Goal: Navigation & Orientation: Find specific page/section

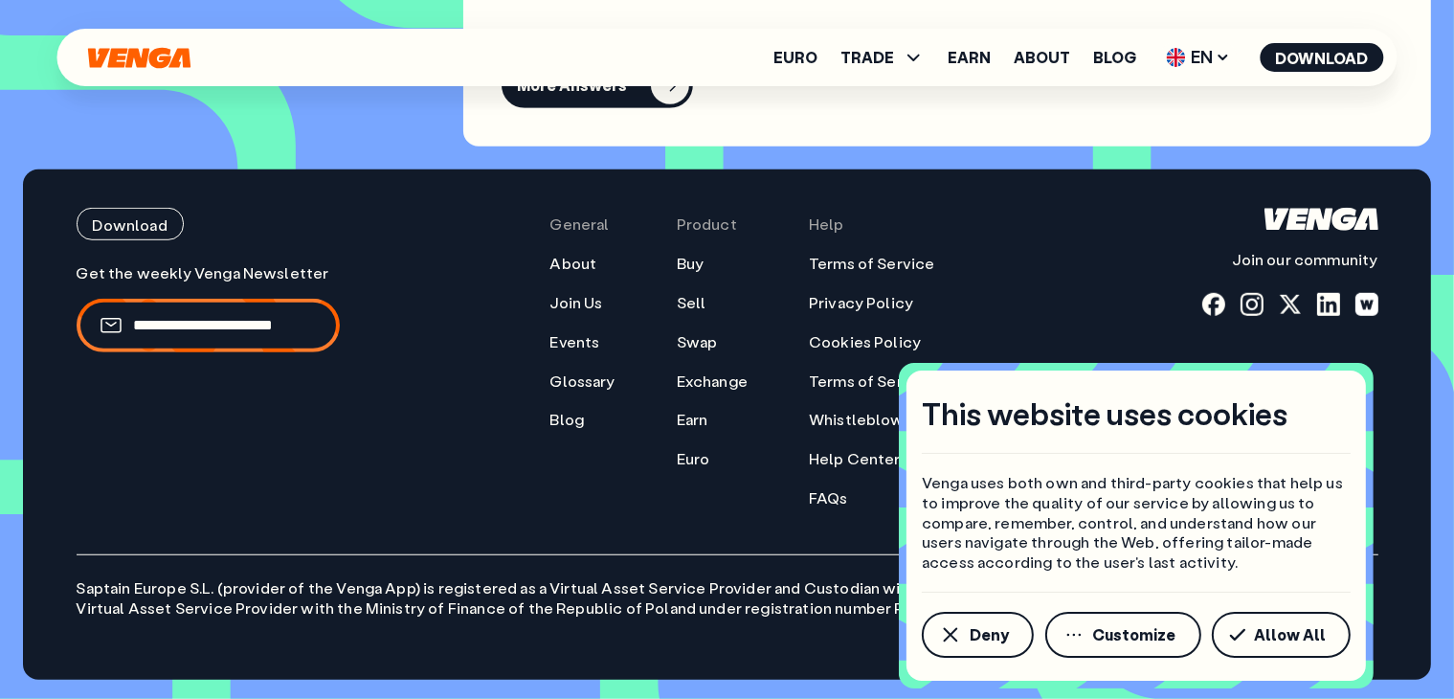
scroll to position [8568, 0]
click at [1258, 636] on button "Allow All" at bounding box center [1281, 635] width 139 height 46
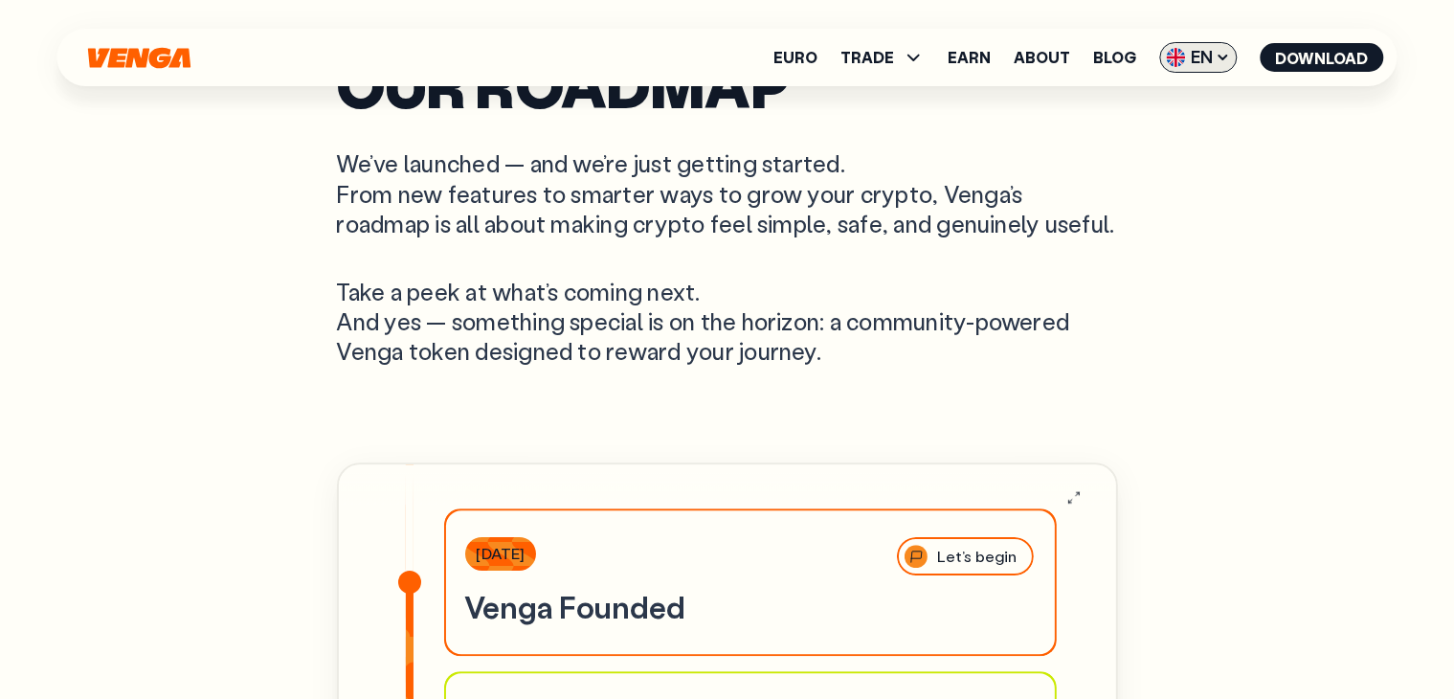
scroll to position [5364, 0]
click at [1206, 66] on span "EN" at bounding box center [1199, 57] width 78 height 31
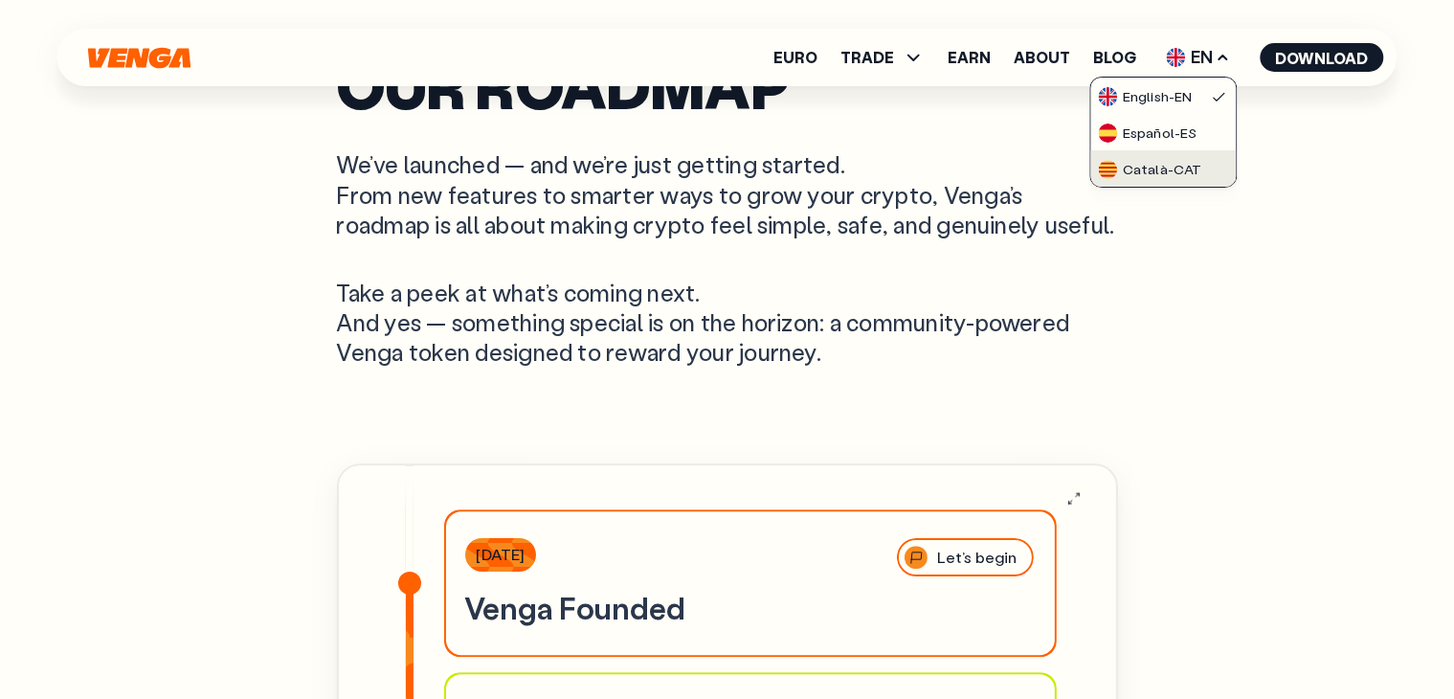
click at [1155, 160] on div "Català - CAT" at bounding box center [1149, 169] width 103 height 19
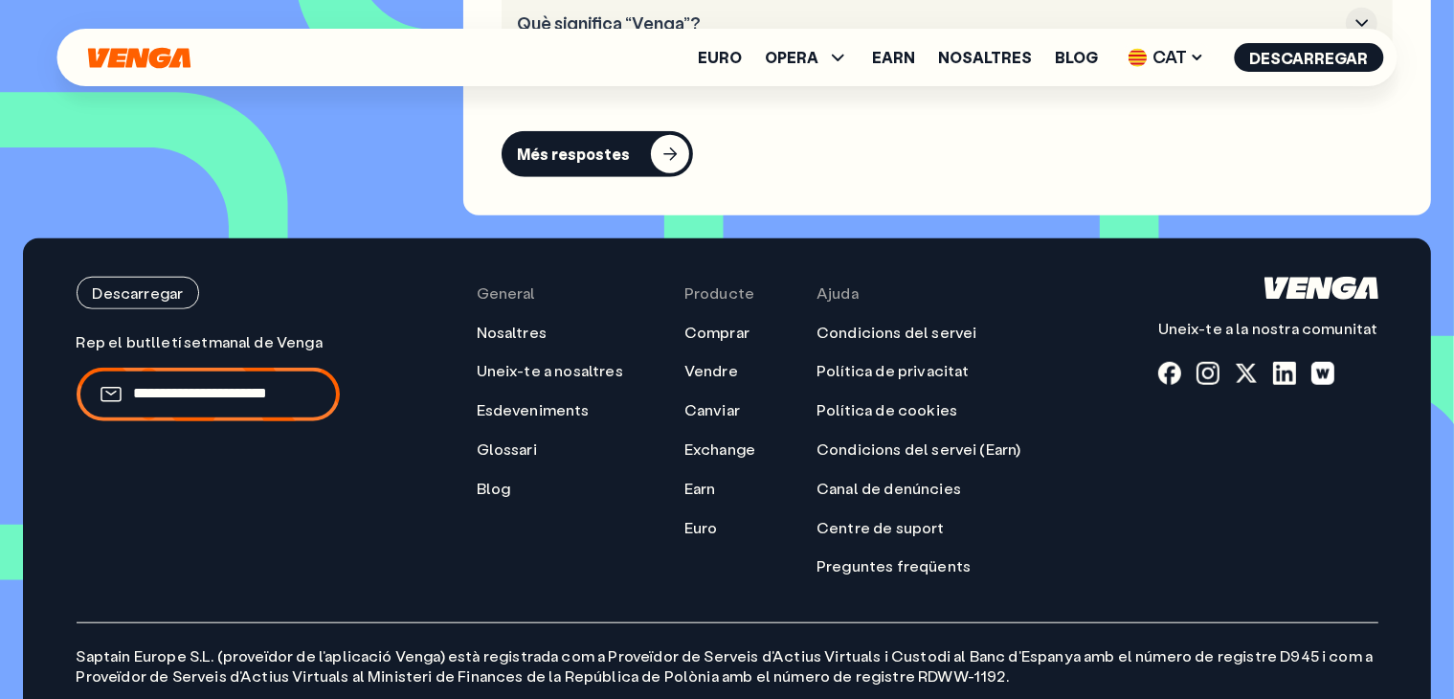
scroll to position [8855, 0]
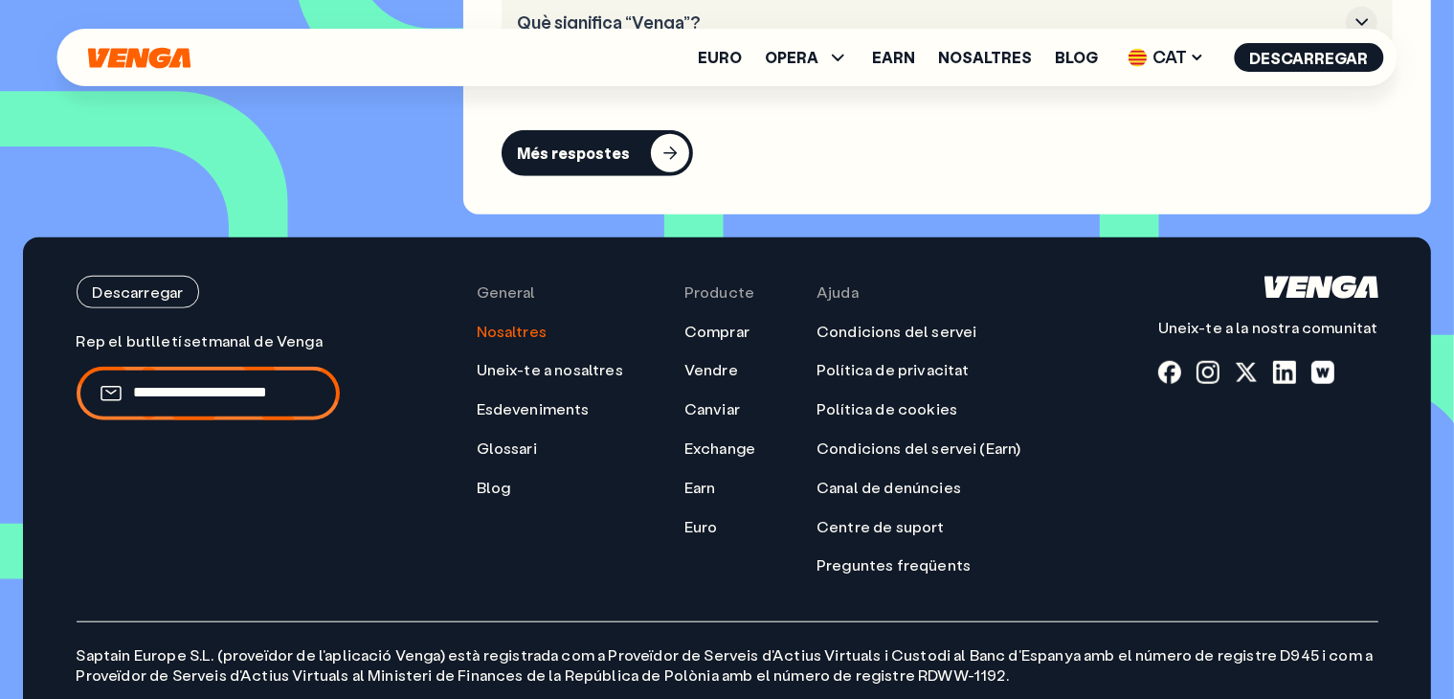
click at [546, 322] on link "Nosaltres" at bounding box center [512, 332] width 70 height 20
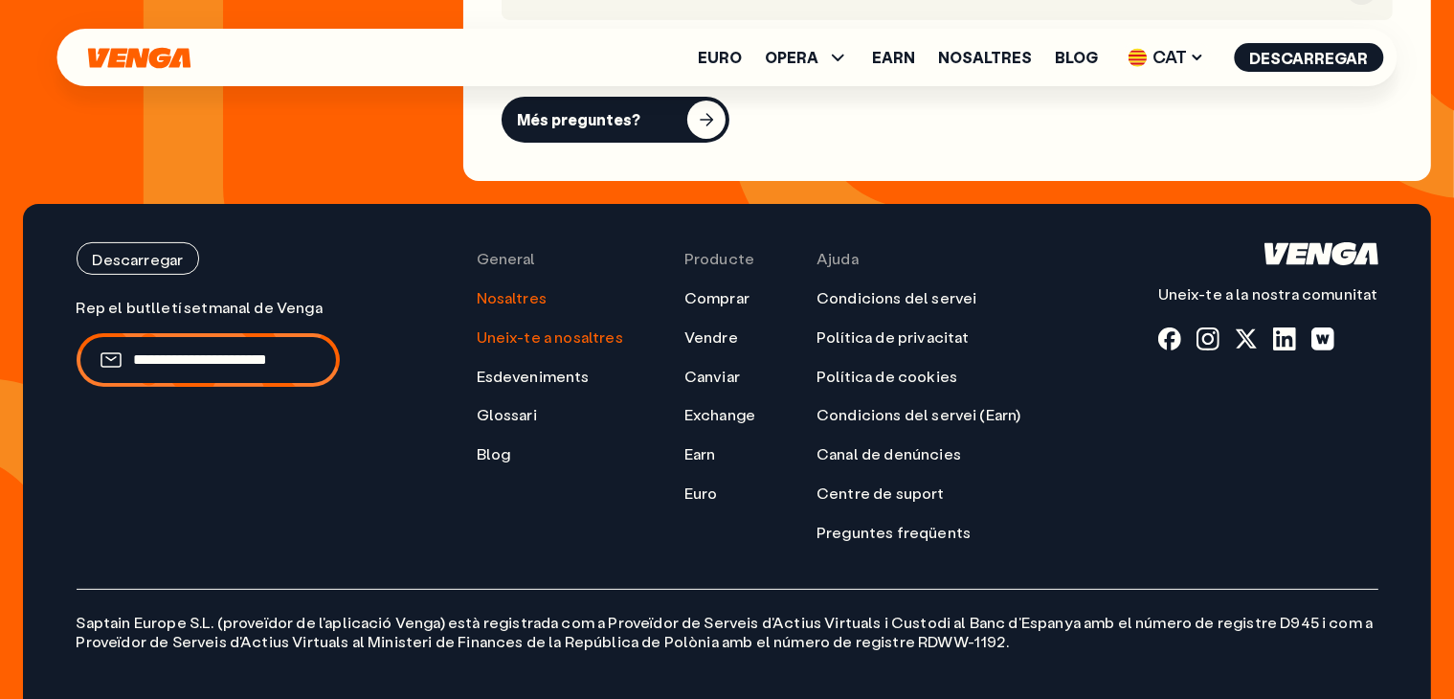
scroll to position [7736, 0]
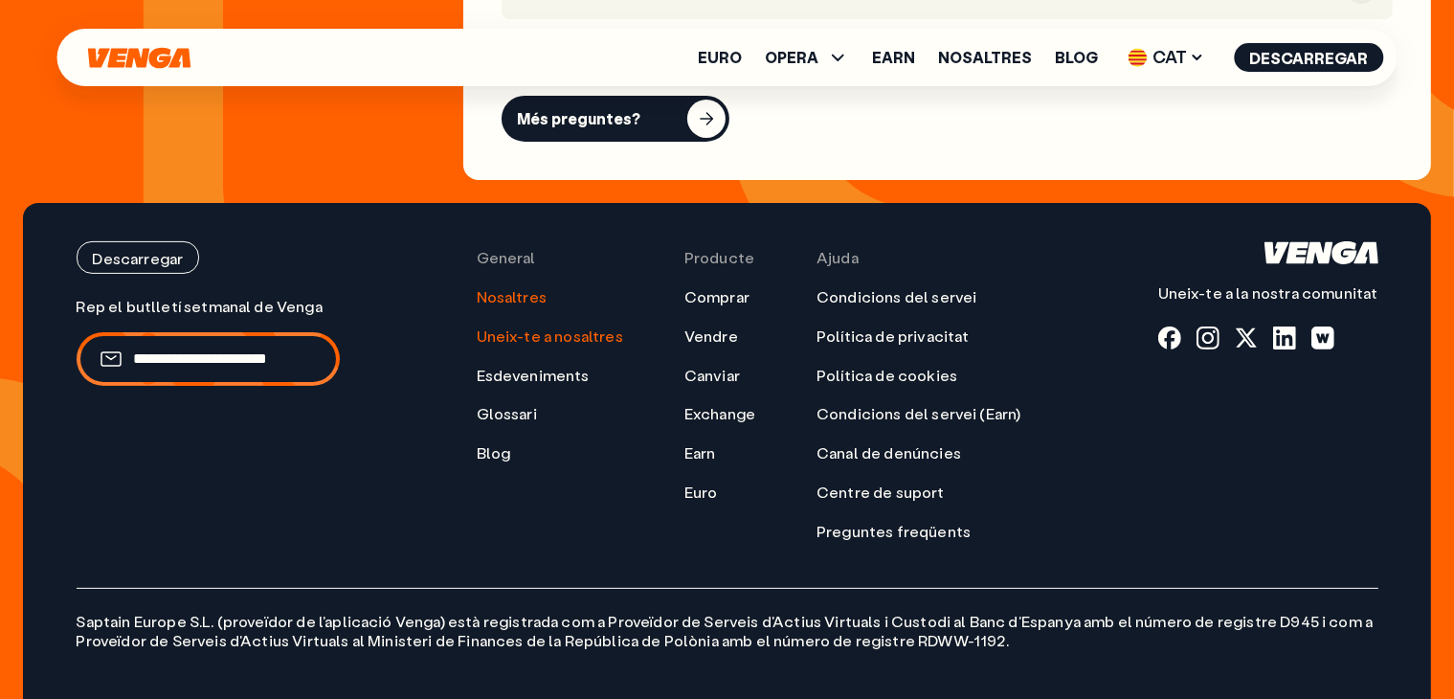
click at [590, 326] on link "Uneix-te a nosaltres" at bounding box center [550, 336] width 146 height 20
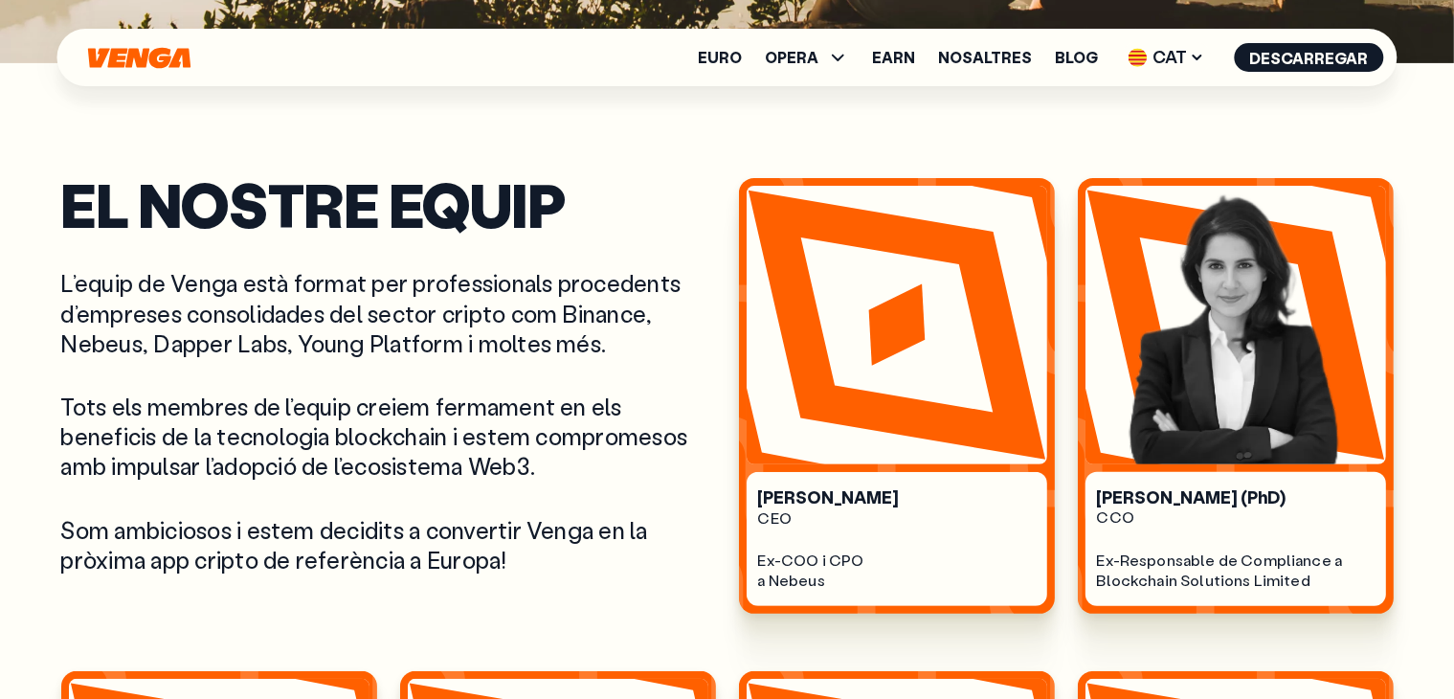
scroll to position [636, 0]
